Goal: Find specific page/section: Find specific page/section

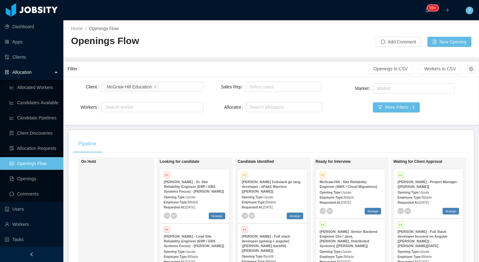
scroll to position [199, 0]
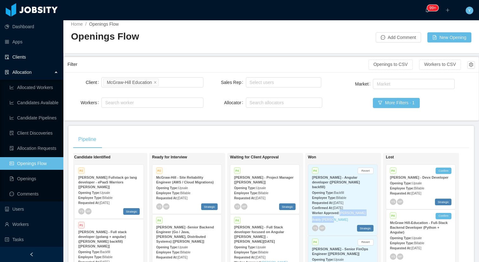
click at [14, 53] on link "Clients" at bounding box center [32, 57] width 54 height 13
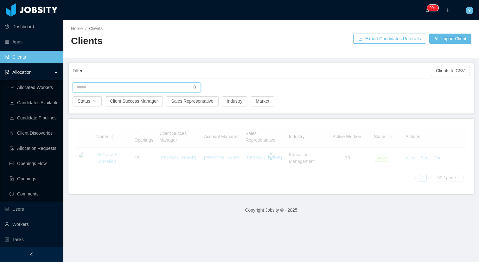
click at [147, 90] on input "text" at bounding box center [137, 87] width 128 height 10
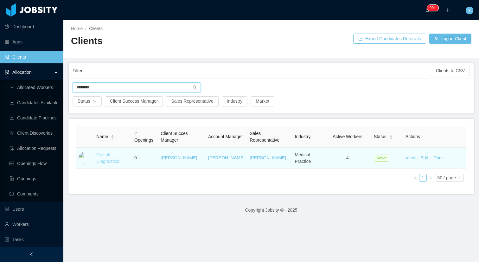
type input "*******"
click at [103, 155] on link "Gestalt Diagnostics" at bounding box center [107, 158] width 23 height 12
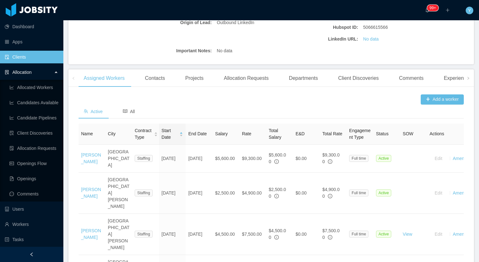
scroll to position [144, 0]
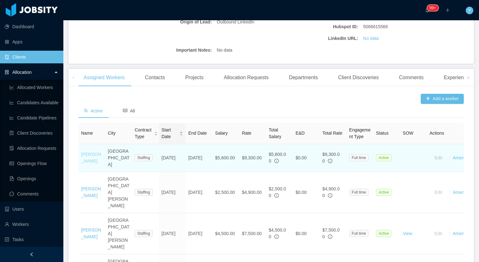
click at [83, 152] on link "Evandro Volpe" at bounding box center [91, 158] width 20 height 12
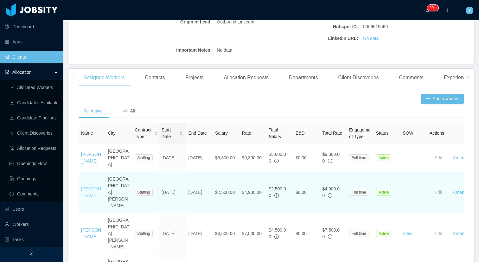
click at [84, 186] on link "Carlos Pineda" at bounding box center [91, 192] width 20 height 12
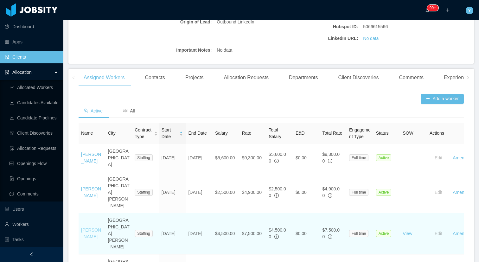
click at [87, 227] on link "Angel Gonzalez" at bounding box center [91, 233] width 20 height 12
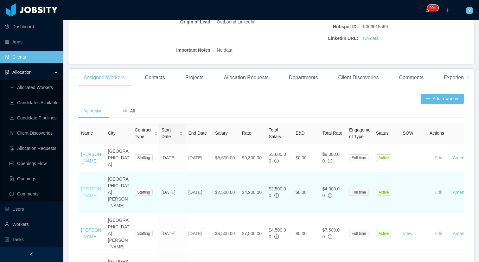
click at [89, 186] on link "Carlos Pineda" at bounding box center [91, 192] width 20 height 12
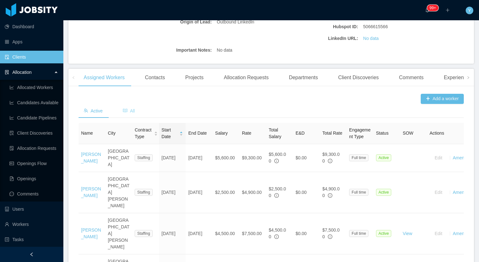
click at [127, 115] on div "All" at bounding box center [129, 111] width 22 height 14
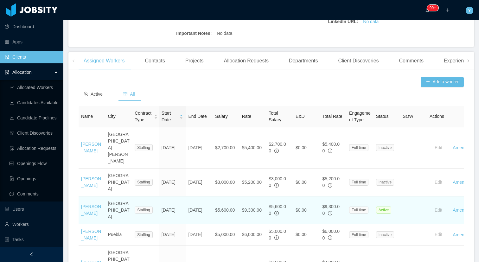
scroll to position [159, 0]
